Goal: Task Accomplishment & Management: Manage account settings

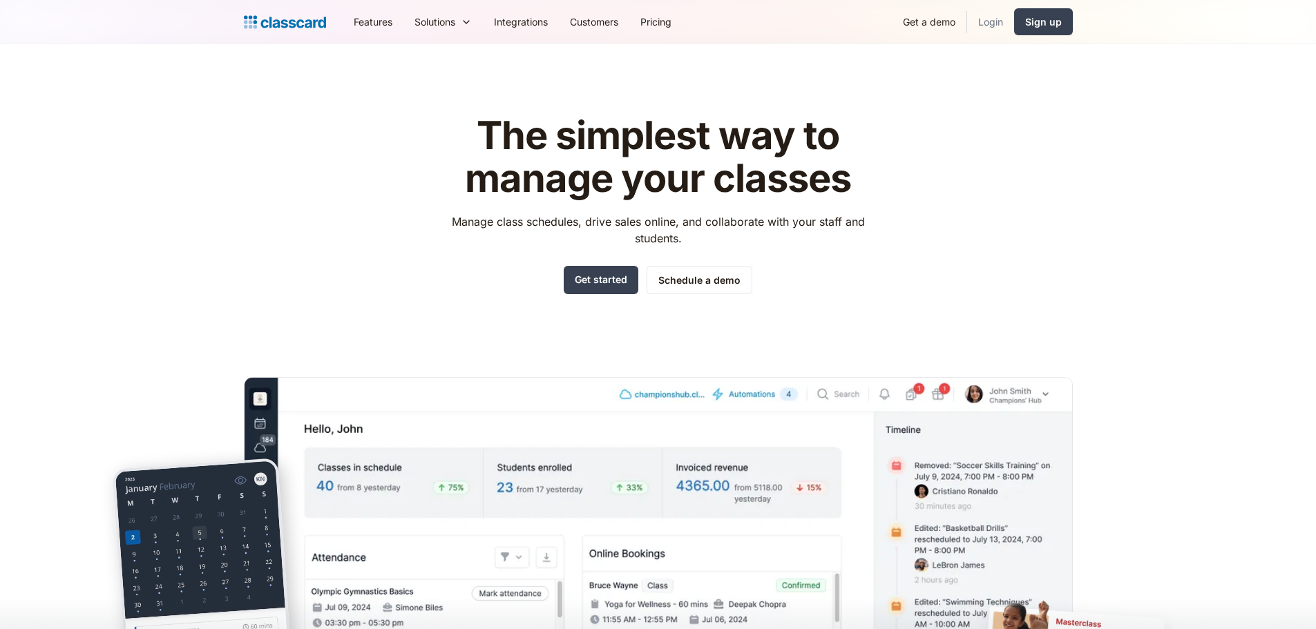
click at [979, 26] on link "Login" at bounding box center [990, 21] width 47 height 31
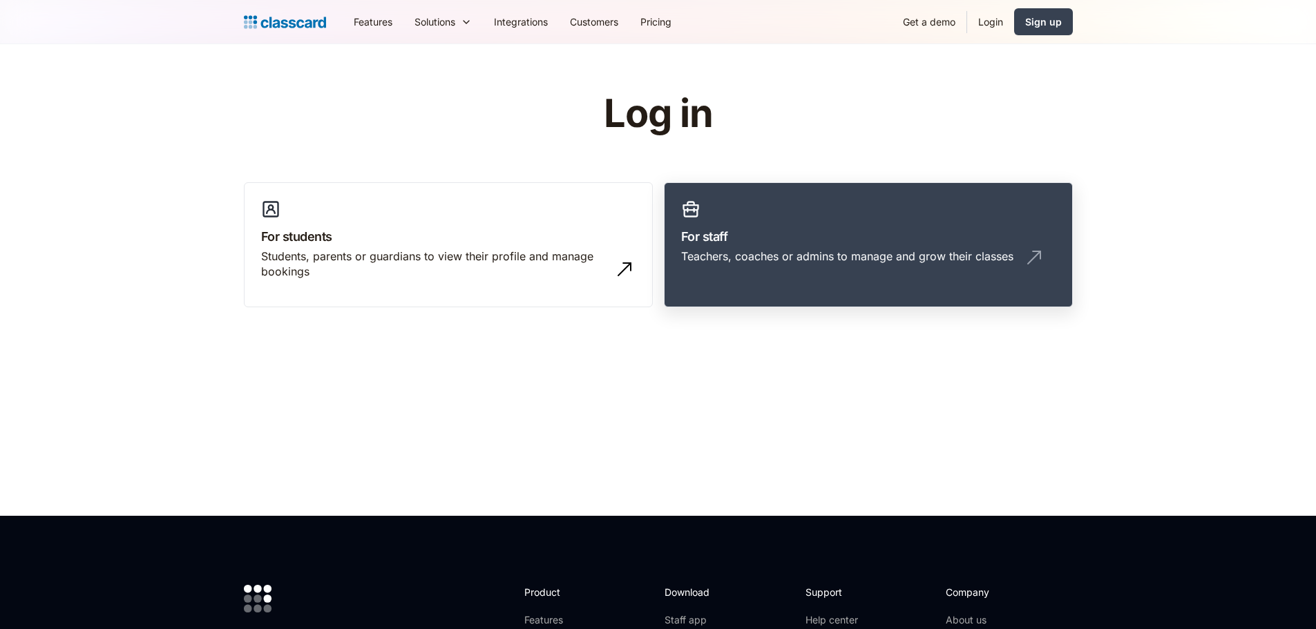
click at [887, 291] on link "For staff Teachers, coaches or admins to manage and grow their classes" at bounding box center [868, 245] width 409 height 126
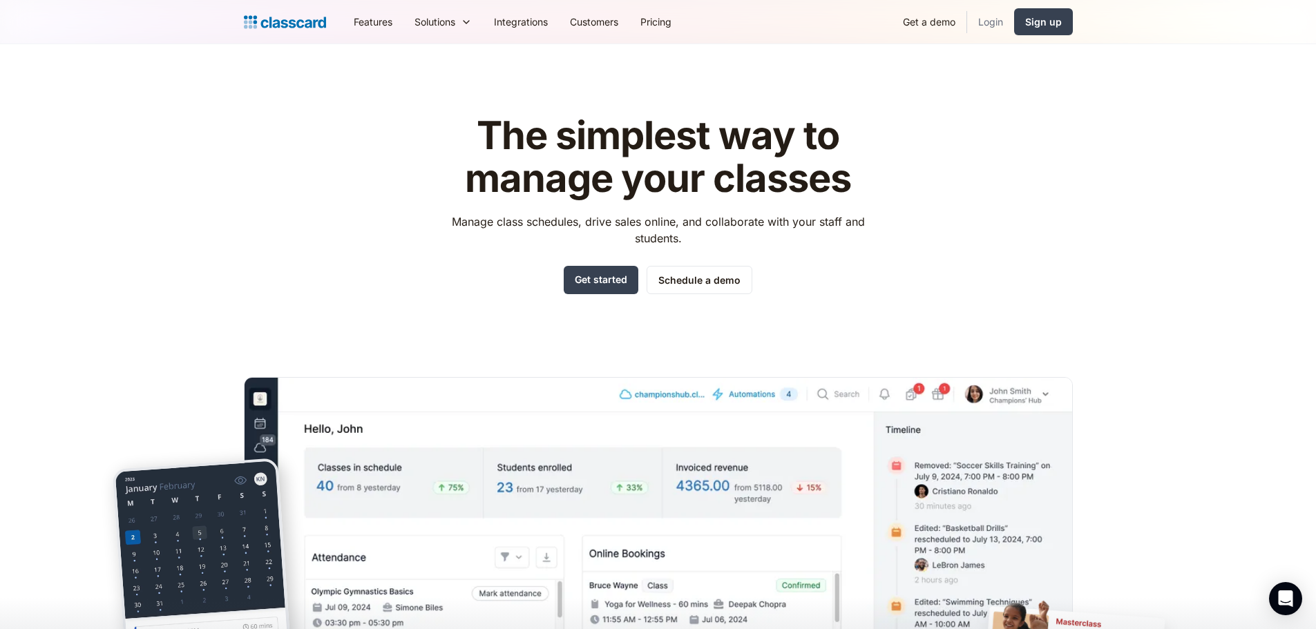
click at [988, 23] on link "Login" at bounding box center [990, 21] width 47 height 31
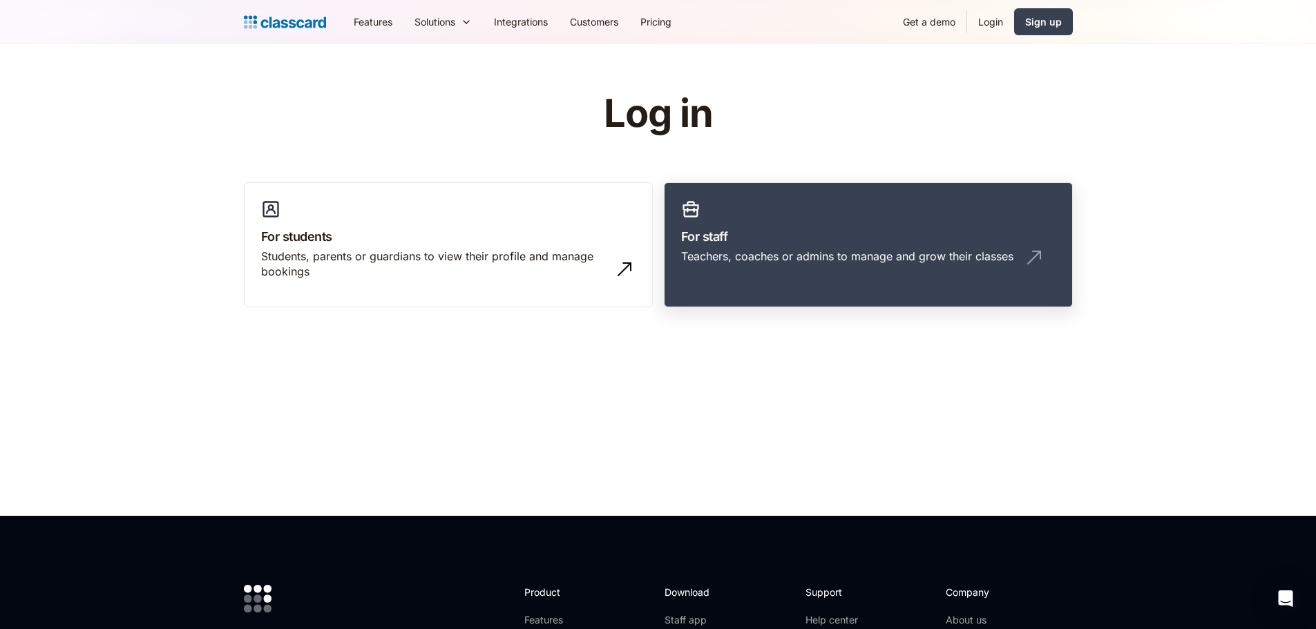
click at [724, 184] on link "For staff Teachers, coaches or admins to manage and grow their classes" at bounding box center [868, 245] width 409 height 126
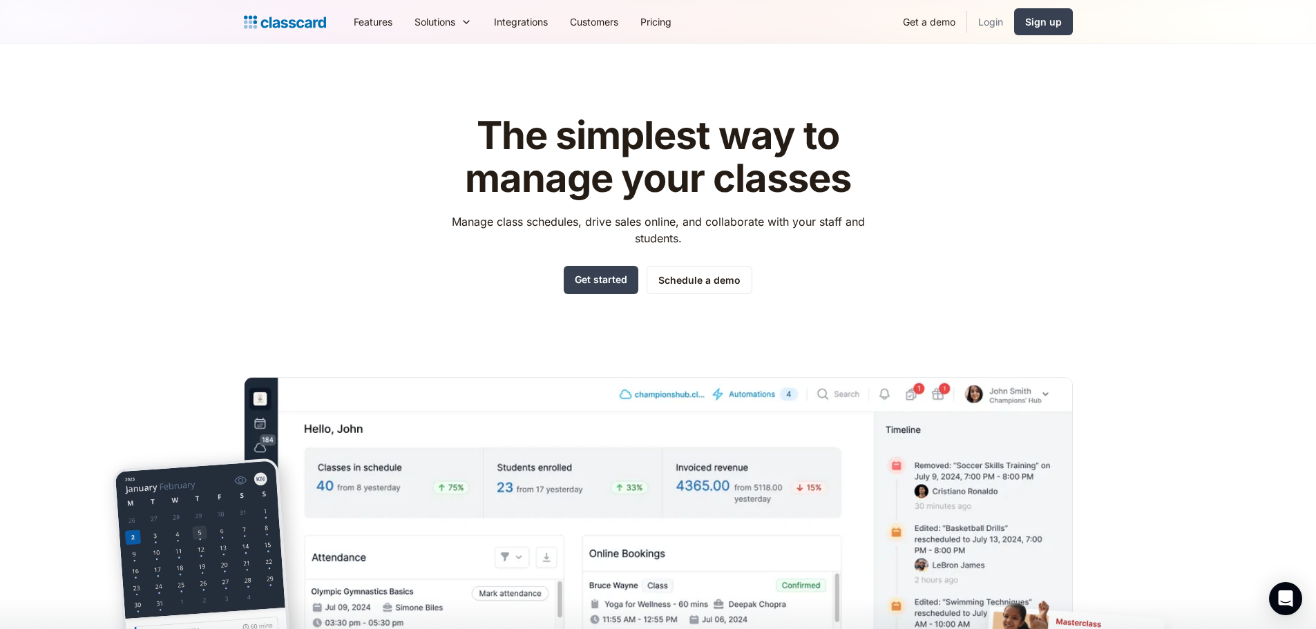
click at [977, 28] on link "Login" at bounding box center [990, 21] width 47 height 31
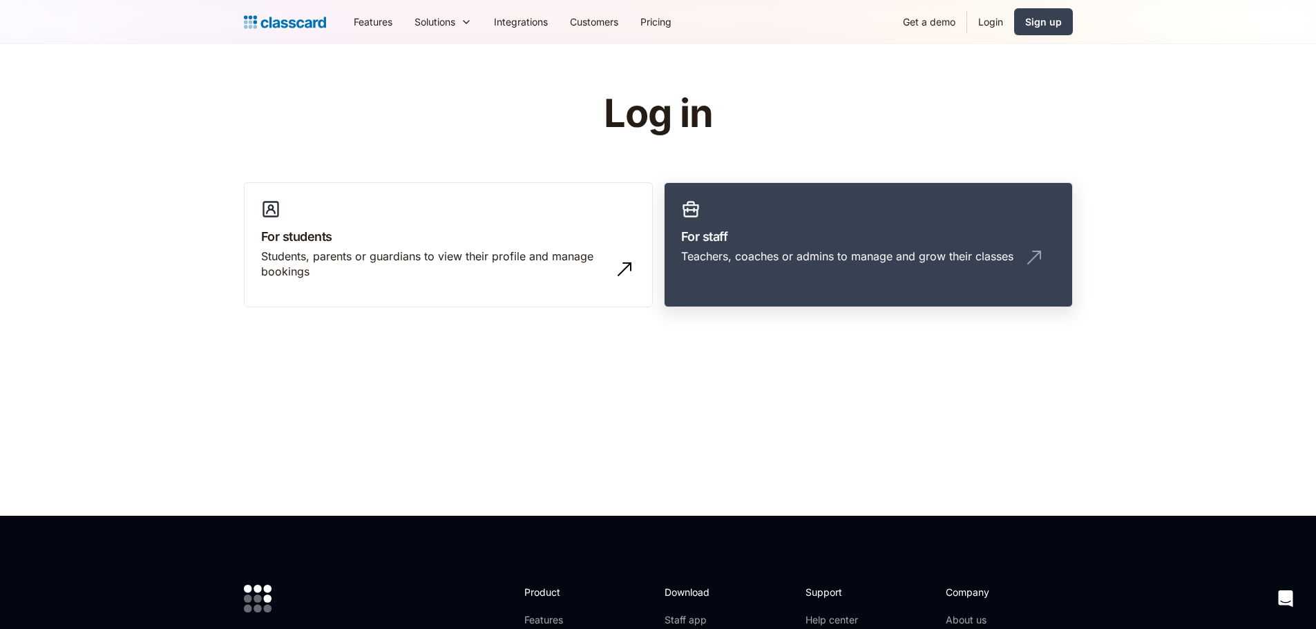
click at [749, 278] on link "For staff Teachers, coaches or admins to manage and grow their classes" at bounding box center [868, 245] width 409 height 126
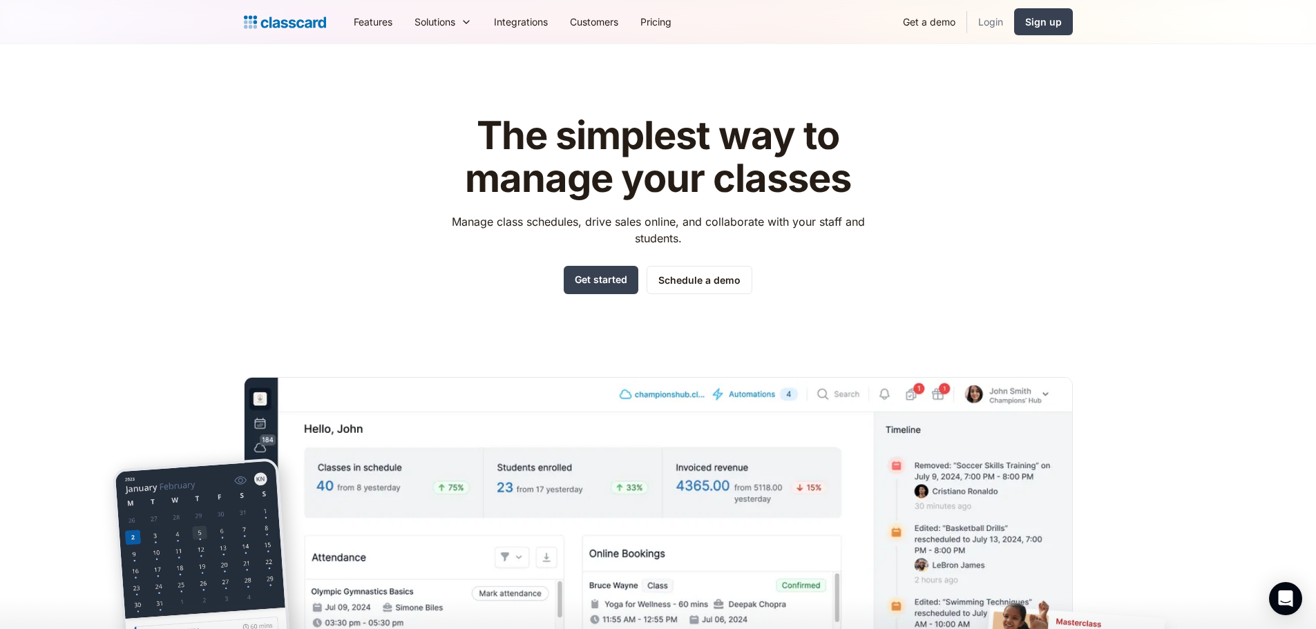
click at [990, 10] on link "Login" at bounding box center [990, 21] width 47 height 31
